Goal: Information Seeking & Learning: Find specific fact

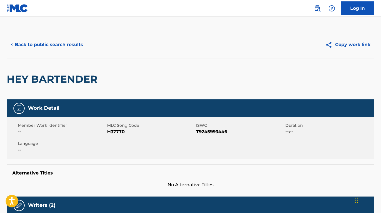
click at [70, 48] on button "< Back to public search results" at bounding box center [47, 45] width 80 height 14
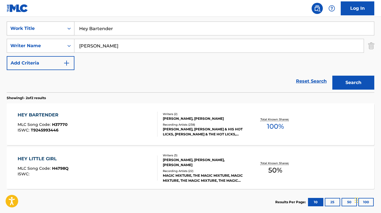
drag, startPoint x: 117, startPoint y: 29, endPoint x: 52, endPoint y: 28, distance: 65.2
click at [52, 28] on div "SearchWithCriteria0e551b54-4ef6-4bff-b47e-8e665843d57b Work Title Hey Bartender" at bounding box center [190, 29] width 367 height 14
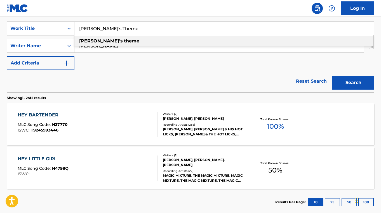
type input "[PERSON_NAME]'s Theme"
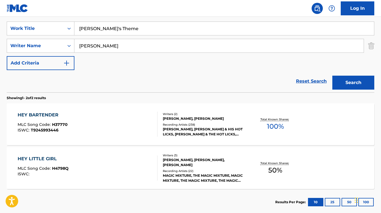
click at [44, 75] on div "Reset Search Search" at bounding box center [190, 81] width 367 height 22
drag, startPoint x: 122, startPoint y: 49, endPoint x: 49, endPoint y: 44, distance: 73.2
click at [49, 44] on div "SearchWithCriteria9f3b18a7-4f6a-4f09-858f-c6c589ab2f12 Writer Name [PERSON_NAME]" at bounding box center [190, 46] width 367 height 14
type input "[PERSON_NAME]"
click at [332, 76] on button "Search" at bounding box center [353, 83] width 42 height 14
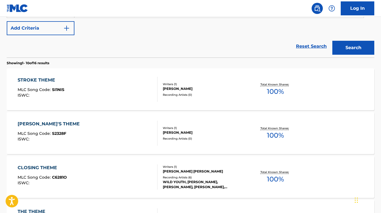
scroll to position [139, 0]
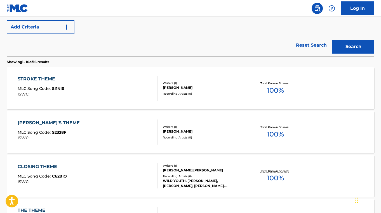
click at [137, 103] on div "STROKE THEME MLC Song Code : SI1NIS ISWC : Writers ( 1 ) [PERSON_NAME] Recordin…" at bounding box center [190, 88] width 367 height 42
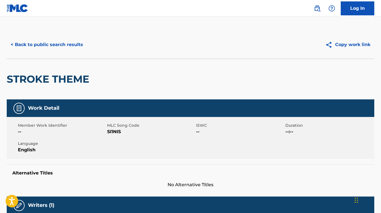
click at [42, 43] on button "< Back to public search results" at bounding box center [47, 45] width 80 height 14
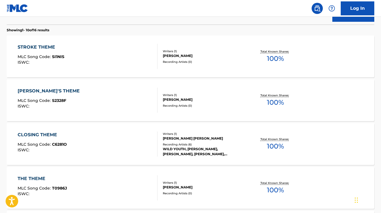
click at [79, 95] on div "[PERSON_NAME]'S THEME MLC Song Code : S2328F ISWC :" at bounding box center [88, 100] width 140 height 25
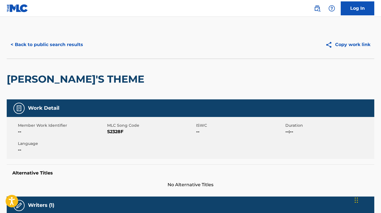
click at [22, 44] on button "< Back to public search results" at bounding box center [47, 45] width 80 height 14
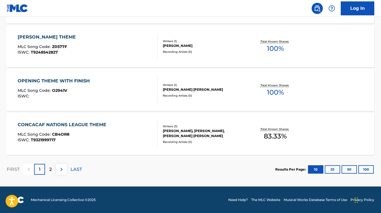
scroll to position [488, 0]
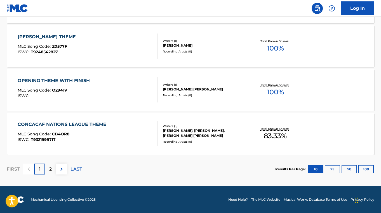
click at [126, 56] on div "[PERSON_NAME] THEME MLC Song Code : Z0577F ISWC : T9248542827" at bounding box center [88, 46] width 140 height 25
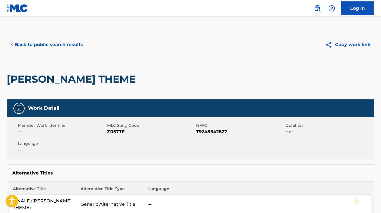
click at [48, 47] on button "< Back to public search results" at bounding box center [47, 45] width 80 height 14
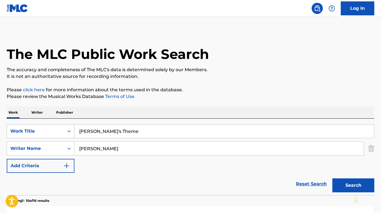
drag, startPoint x: 113, startPoint y: 129, endPoint x: 71, endPoint y: 130, distance: 41.7
click at [71, 130] on div "SearchWithCriteria0e551b54-4ef6-4bff-b47e-8e665843d57b Work Title [PERSON_NAME]…" at bounding box center [190, 131] width 367 height 14
drag, startPoint x: 169, startPoint y: 128, endPoint x: 56, endPoint y: 130, distance: 113.0
click at [56, 130] on div "SearchWithCriteria0e551b54-4ef6-4bff-b47e-8e665843d57b Work Title happening mus…" at bounding box center [190, 131] width 367 height 14
drag, startPoint x: 173, startPoint y: 133, endPoint x: 57, endPoint y: 124, distance: 116.4
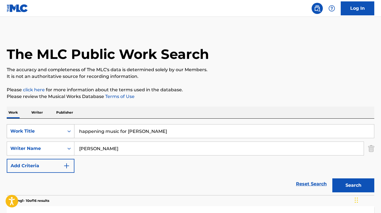
click at [57, 124] on div "SearchWithCriteria0e551b54-4ef6-4bff-b47e-8e665843d57b Work Title happening mus…" at bounding box center [190, 131] width 367 height 14
type input "happening for lulu"
click at [341, 186] on button "Search" at bounding box center [353, 186] width 42 height 14
